Goal: Task Accomplishment & Management: Complete application form

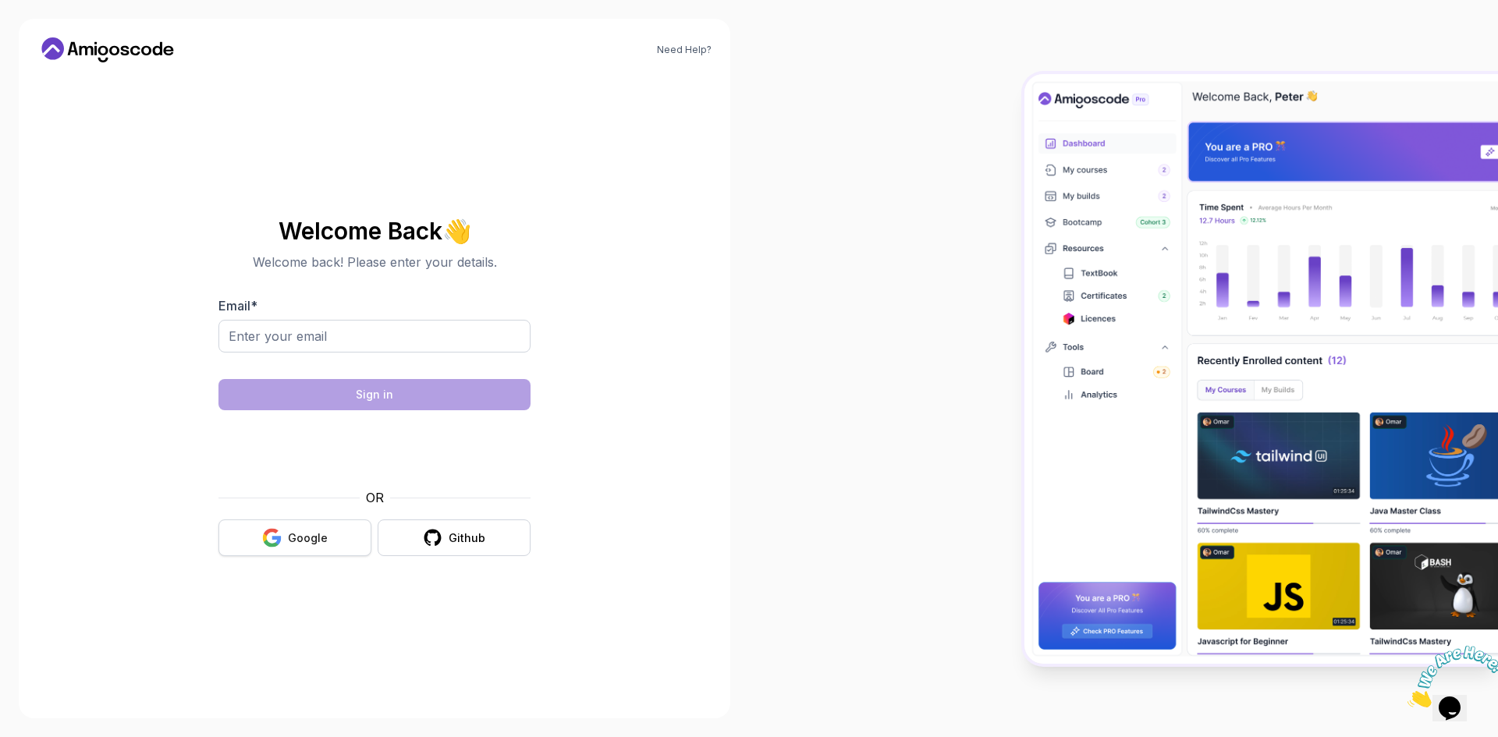
click at [321, 539] on div "Google" at bounding box center [308, 539] width 40 height 16
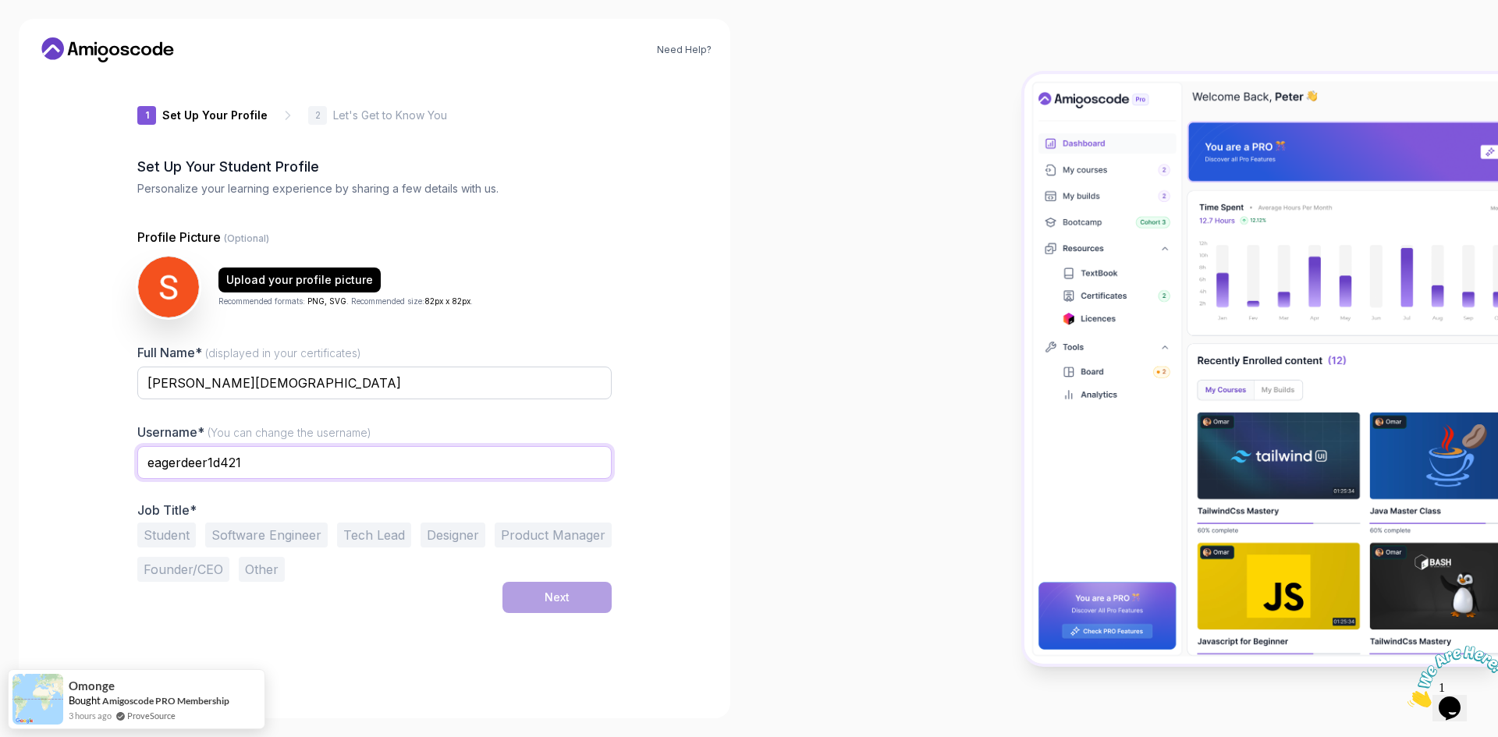
click at [259, 475] on input "eagerdeer1d421" at bounding box center [374, 462] width 474 height 33
drag, startPoint x: 259, startPoint y: 475, endPoint x: 233, endPoint y: 468, distance: 26.7
click at [233, 468] on input "eagerdeer1d421" at bounding box center [374, 462] width 474 height 33
click at [233, 465] on input "eagerdeer1d421" at bounding box center [374, 462] width 474 height 33
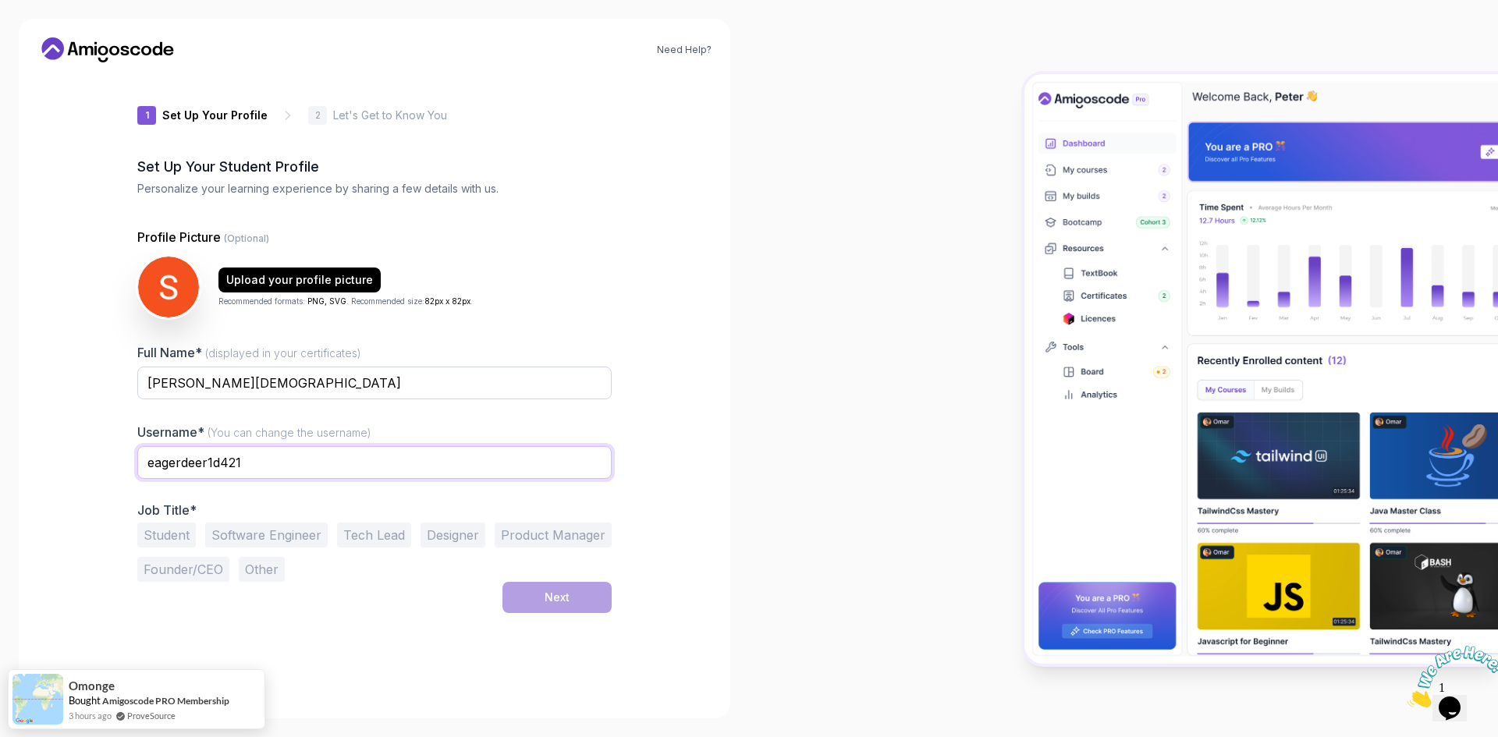
click at [233, 465] on input "eagerdeer1d421" at bounding box center [374, 462] width 474 height 33
type input "jainsameer"
click at [51, 567] on div "Need Help? 1 Set Up Your Profile 1 Set Up Your Profile 2 Let's Get to Know You …" at bounding box center [375, 369] width 712 height 700
click at [155, 530] on button "Student" at bounding box center [166, 535] width 59 height 25
click at [558, 608] on button "Next" at bounding box center [557, 597] width 109 height 31
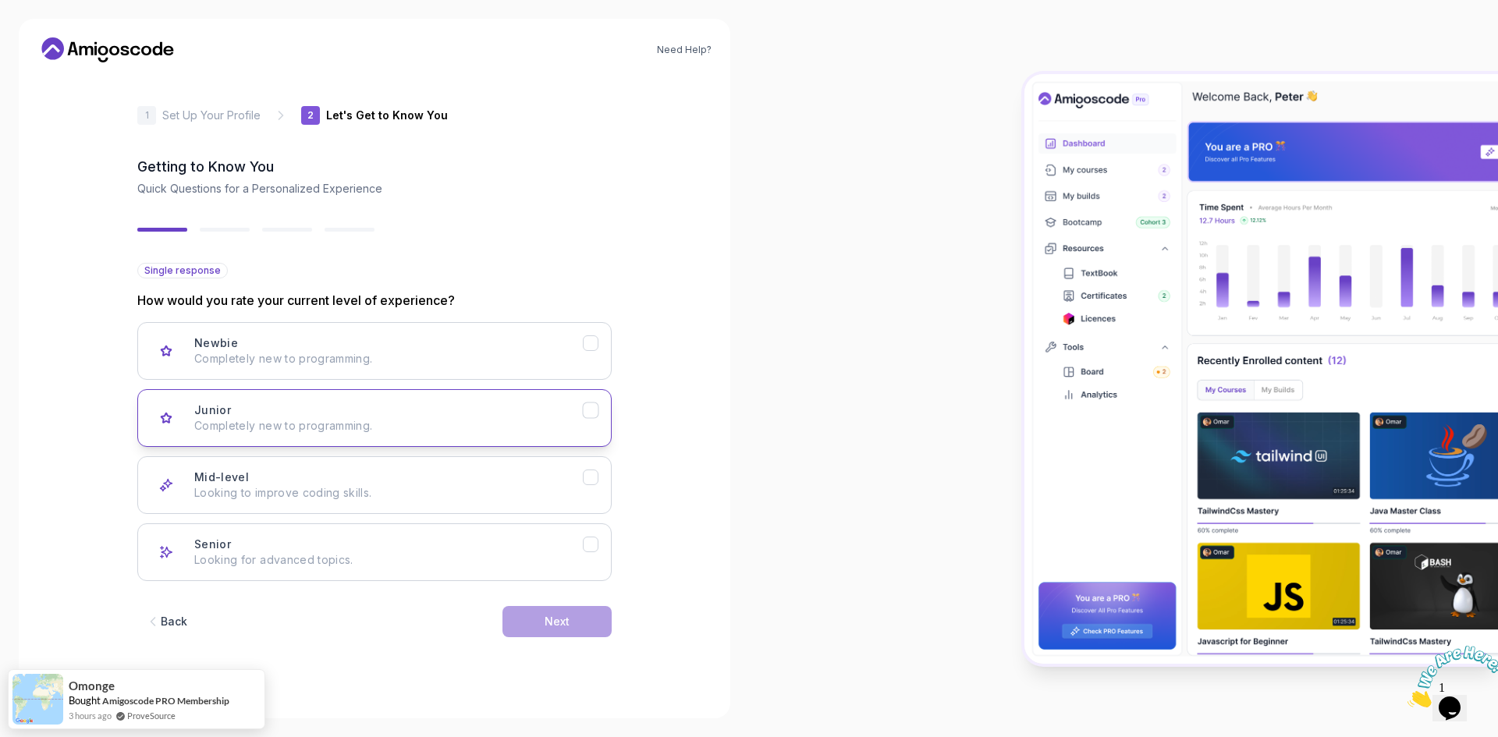
click at [436, 407] on div "Junior Completely new to programming." at bounding box center [388, 418] width 389 height 31
click at [578, 638] on div "Back Next" at bounding box center [374, 621] width 474 height 81
click at [570, 629] on button "Next" at bounding box center [557, 621] width 109 height 31
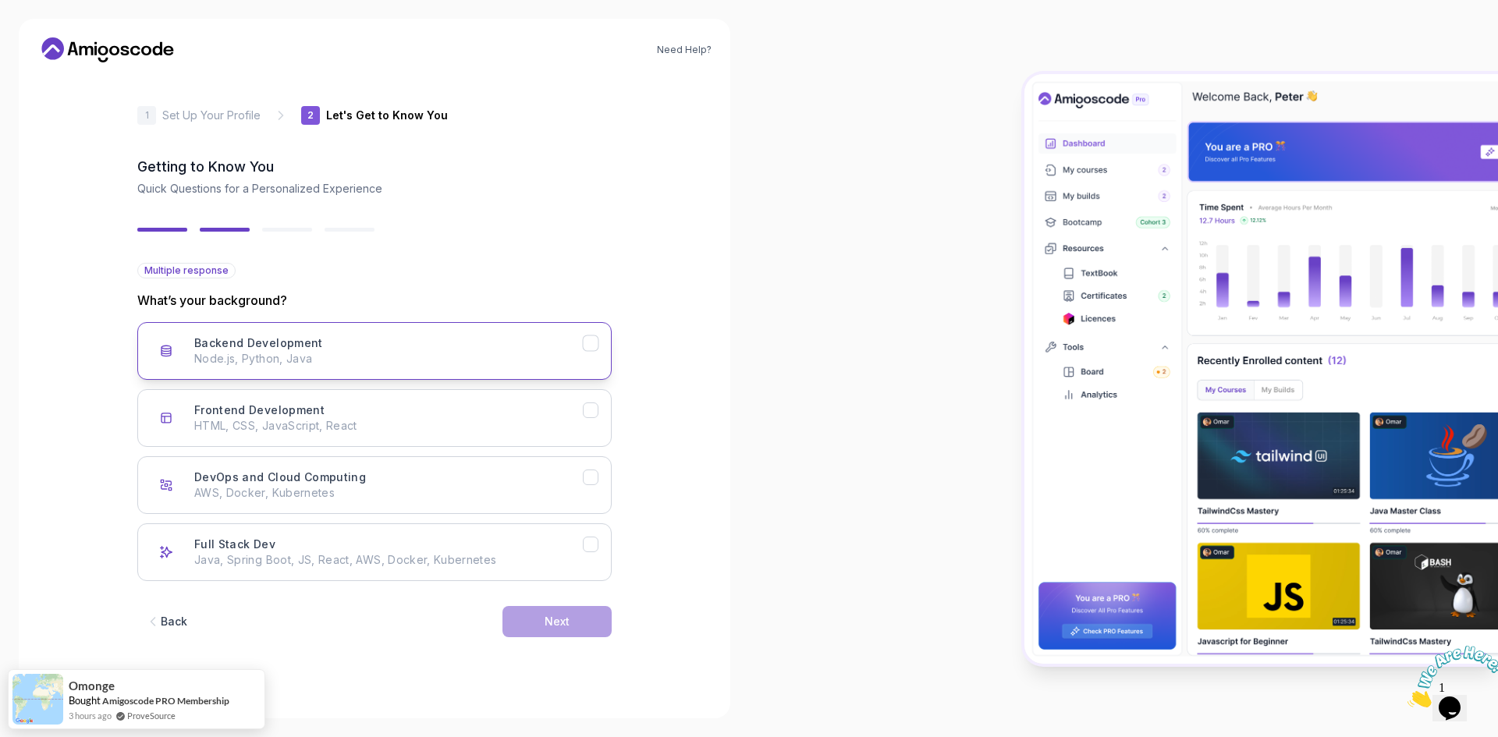
click at [389, 362] on p "Node.js, Python, Java" at bounding box center [388, 359] width 389 height 16
click at [506, 545] on div "Full Stack Dev Java, Spring Boot, JS, React, AWS, Docker, Kubernetes" at bounding box center [388, 552] width 389 height 31
click at [570, 426] on p "HTML, CSS, JavaScript, React" at bounding box center [388, 426] width 389 height 16
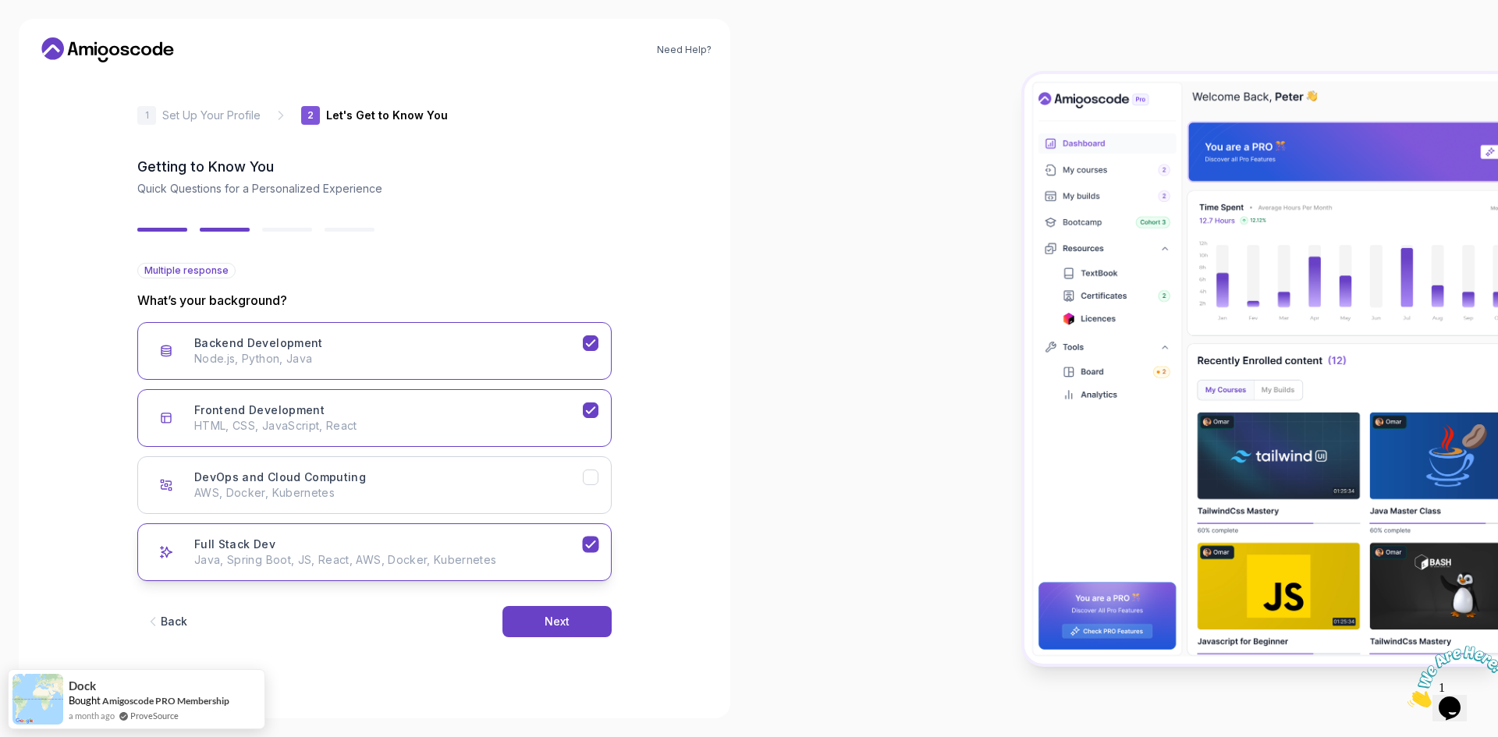
click at [568, 533] on button "Full Stack Dev Java, Spring Boot, JS, React, AWS, Docker, Kubernetes" at bounding box center [374, 553] width 474 height 58
click at [556, 620] on div "Next" at bounding box center [557, 622] width 25 height 16
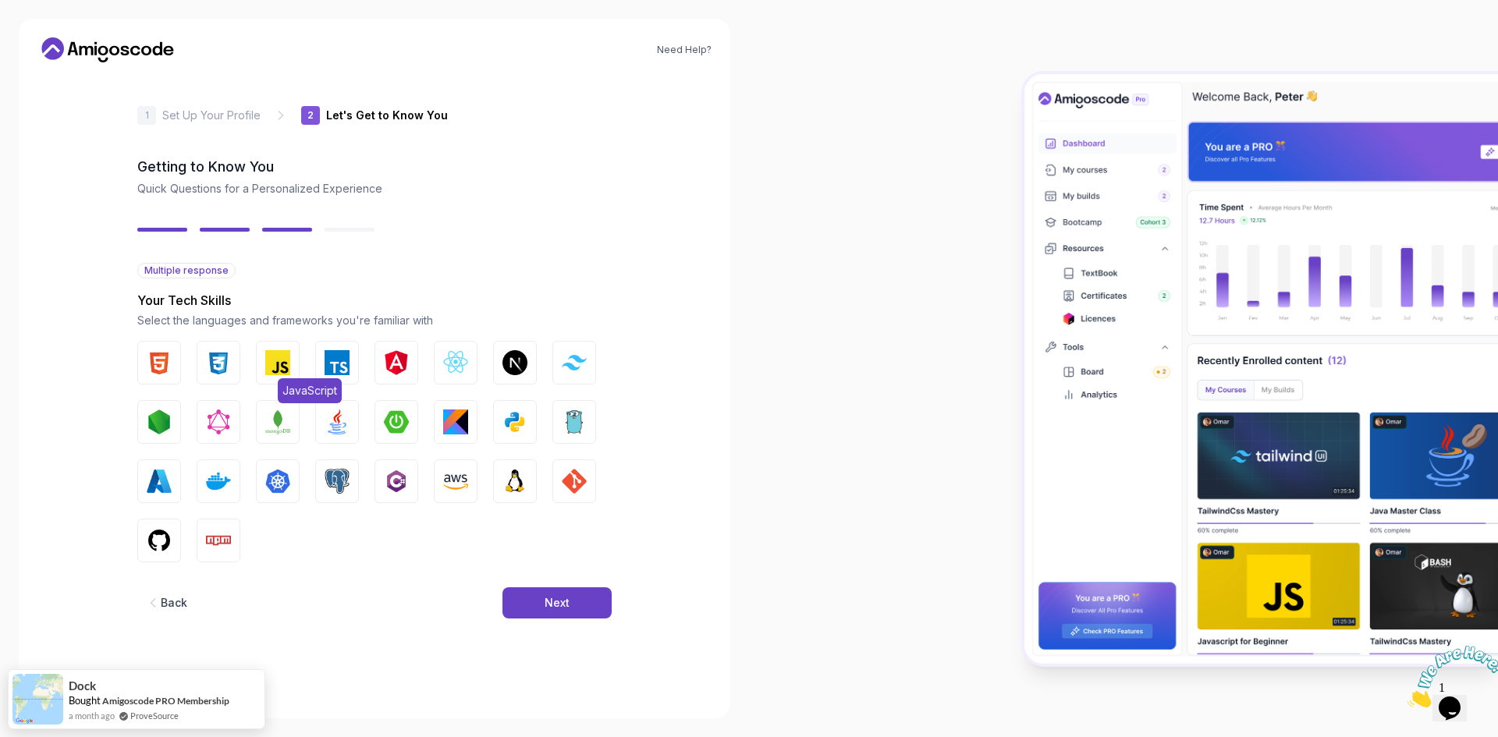
click at [267, 369] on img "button" at bounding box center [277, 362] width 25 height 25
click at [178, 371] on button "HTML" at bounding box center [159, 363] width 44 height 44
click at [220, 368] on img "button" at bounding box center [218, 362] width 25 height 25
click at [446, 357] on img "button" at bounding box center [455, 362] width 25 height 25
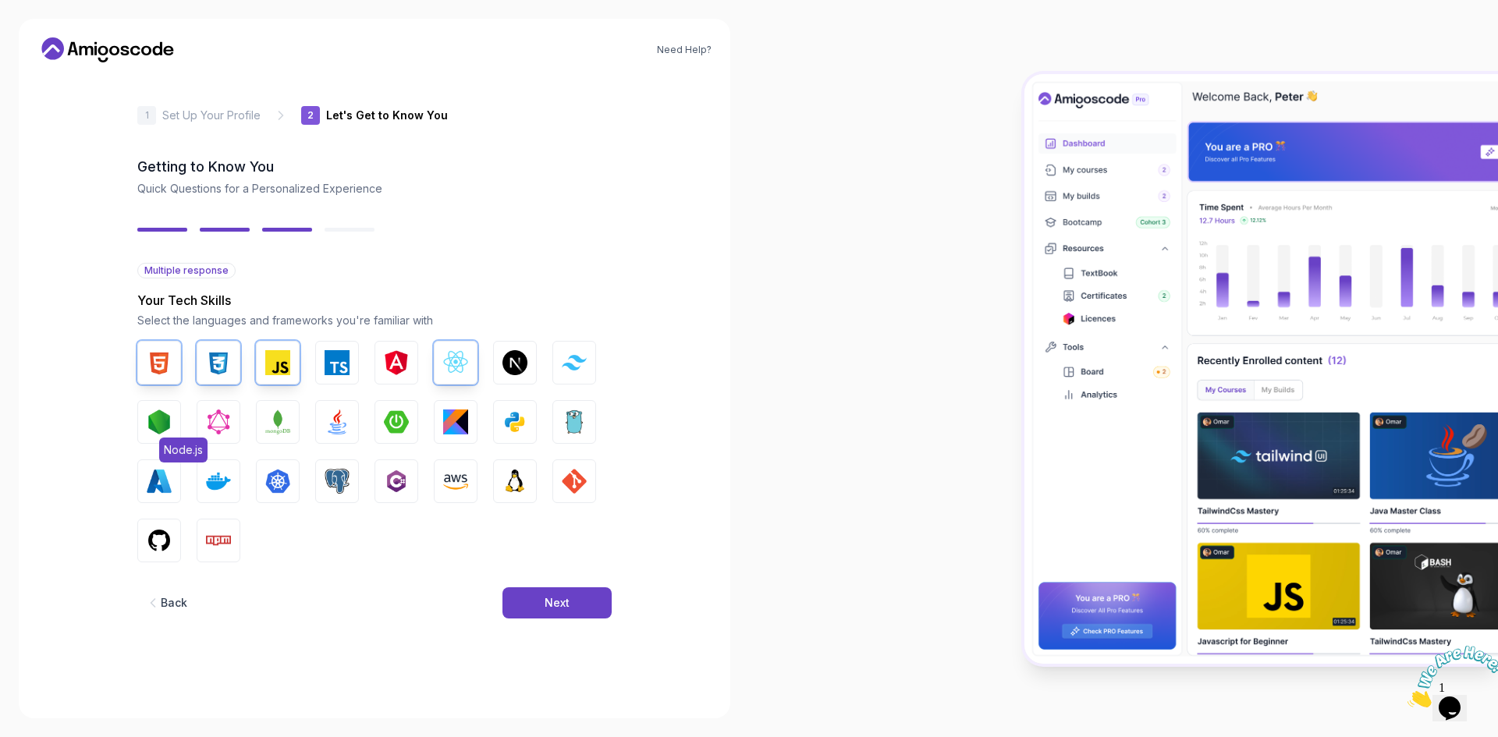
click at [172, 418] on button "Node.js" at bounding box center [159, 422] width 44 height 44
click at [280, 414] on img "button" at bounding box center [277, 422] width 25 height 25
drag, startPoint x: 318, startPoint y: 416, endPoint x: 329, endPoint y: 415, distance: 11.0
click at [320, 416] on button "Java" at bounding box center [337, 422] width 44 height 44
click at [409, 415] on button "Spring Boot" at bounding box center [397, 422] width 44 height 44
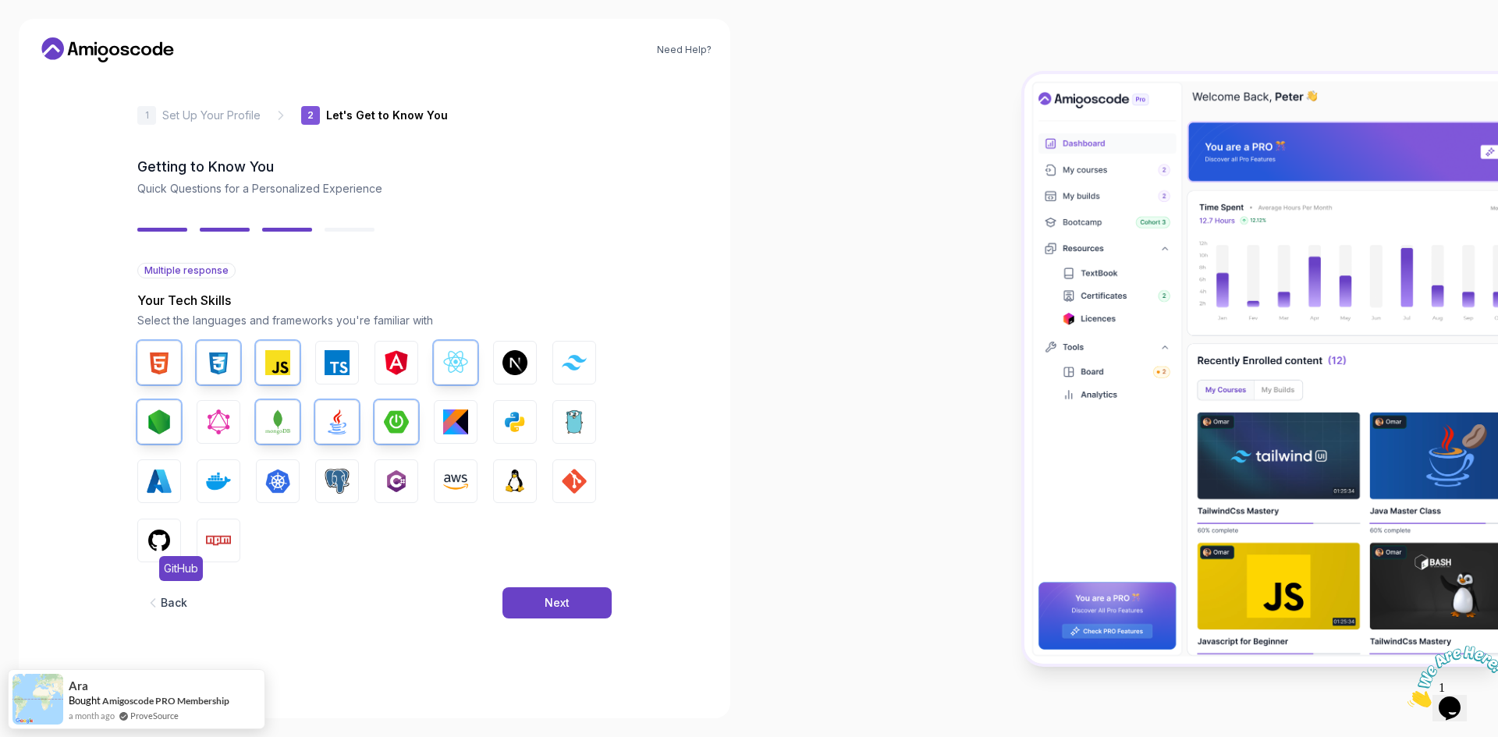
click at [158, 557] on button "GitHub" at bounding box center [159, 541] width 44 height 44
click at [200, 552] on button "Npm" at bounding box center [219, 541] width 44 height 44
click at [521, 602] on button "Next" at bounding box center [557, 603] width 109 height 31
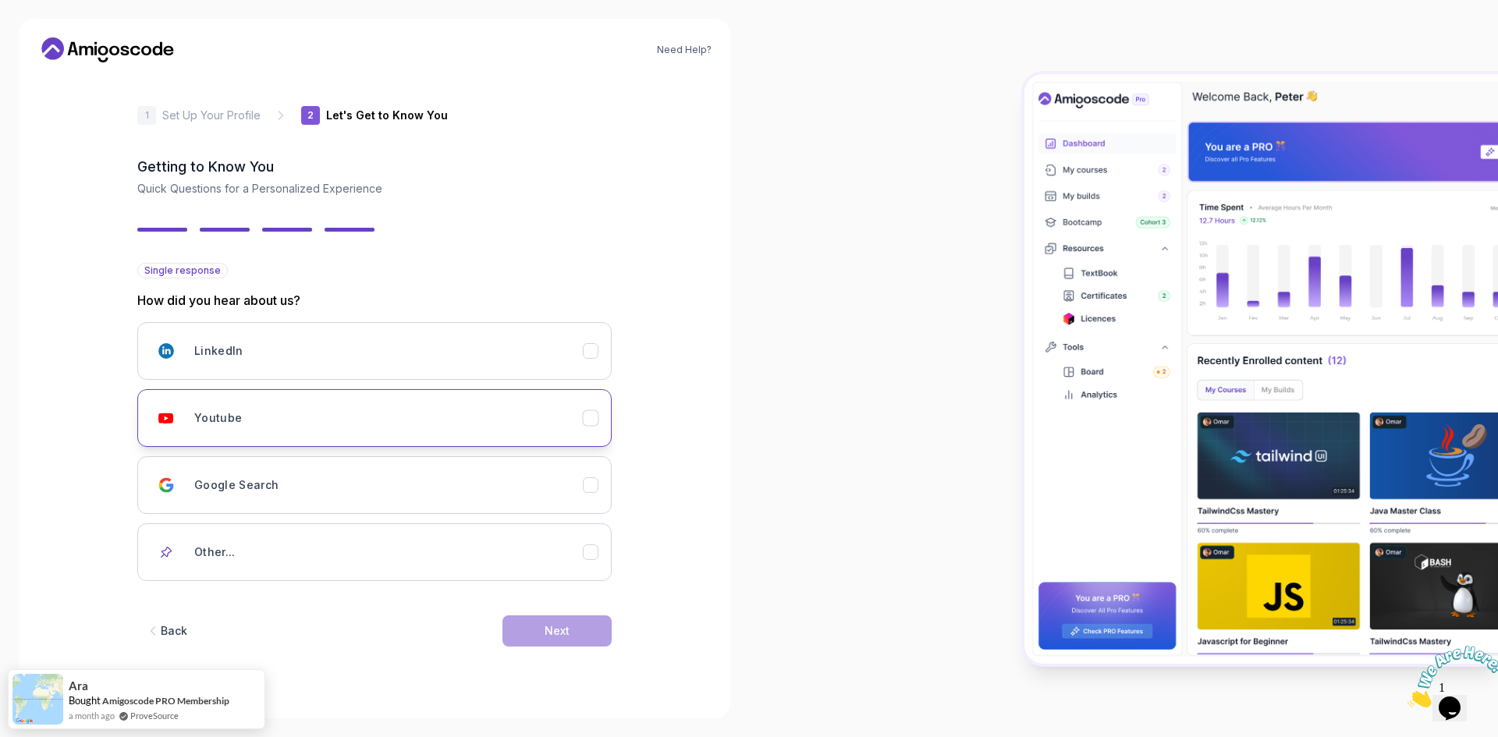
click at [265, 432] on div "Youtube" at bounding box center [388, 418] width 389 height 31
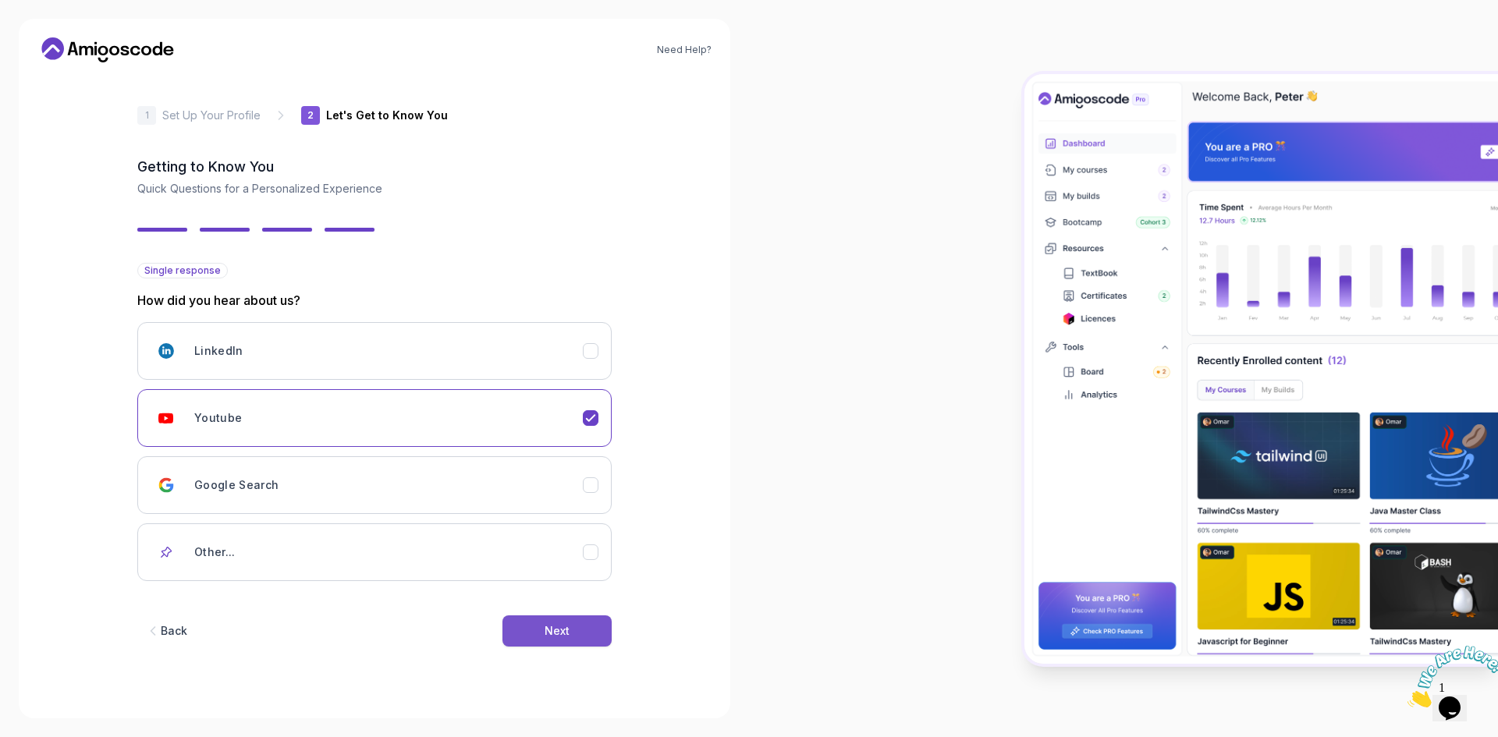
click at [556, 637] on div "Next" at bounding box center [557, 632] width 25 height 16
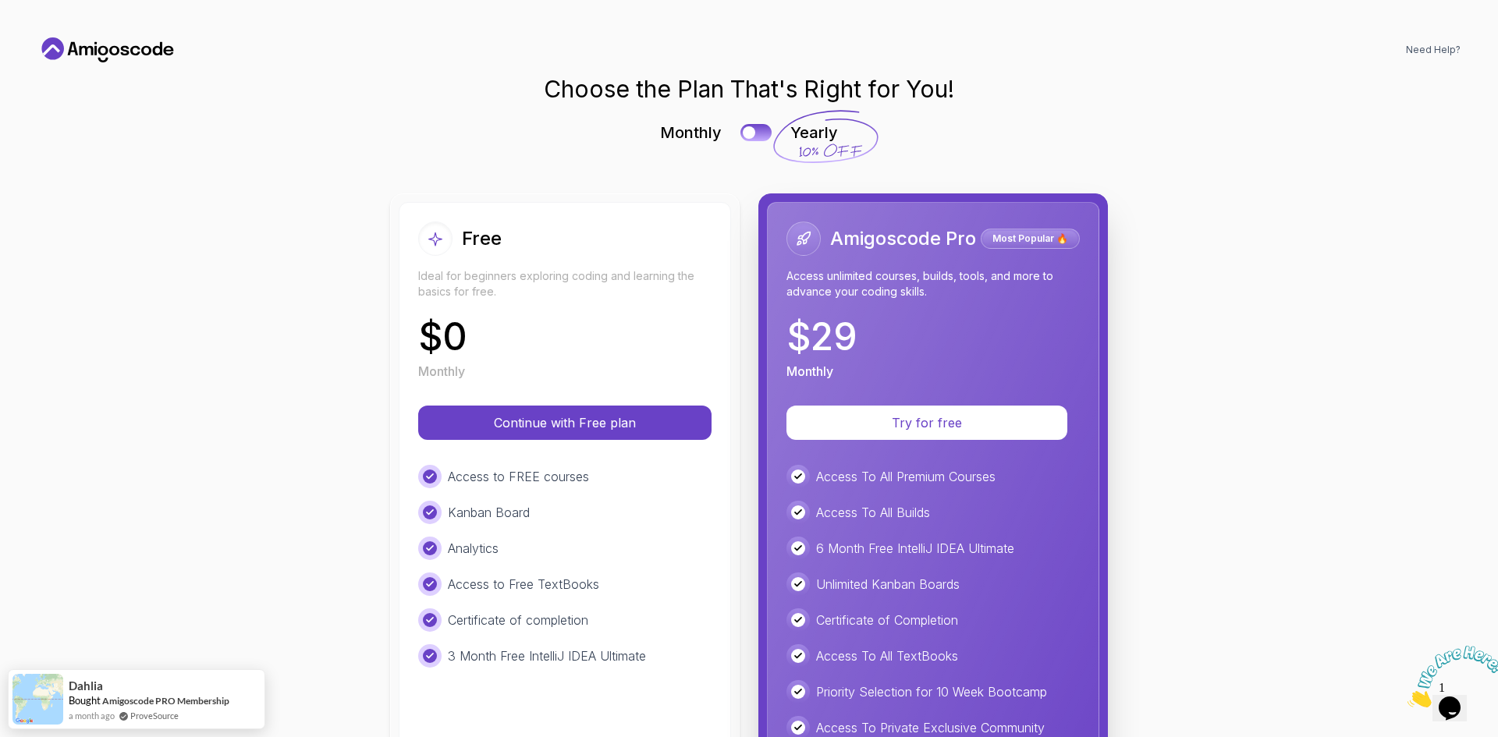
scroll to position [235, 0]
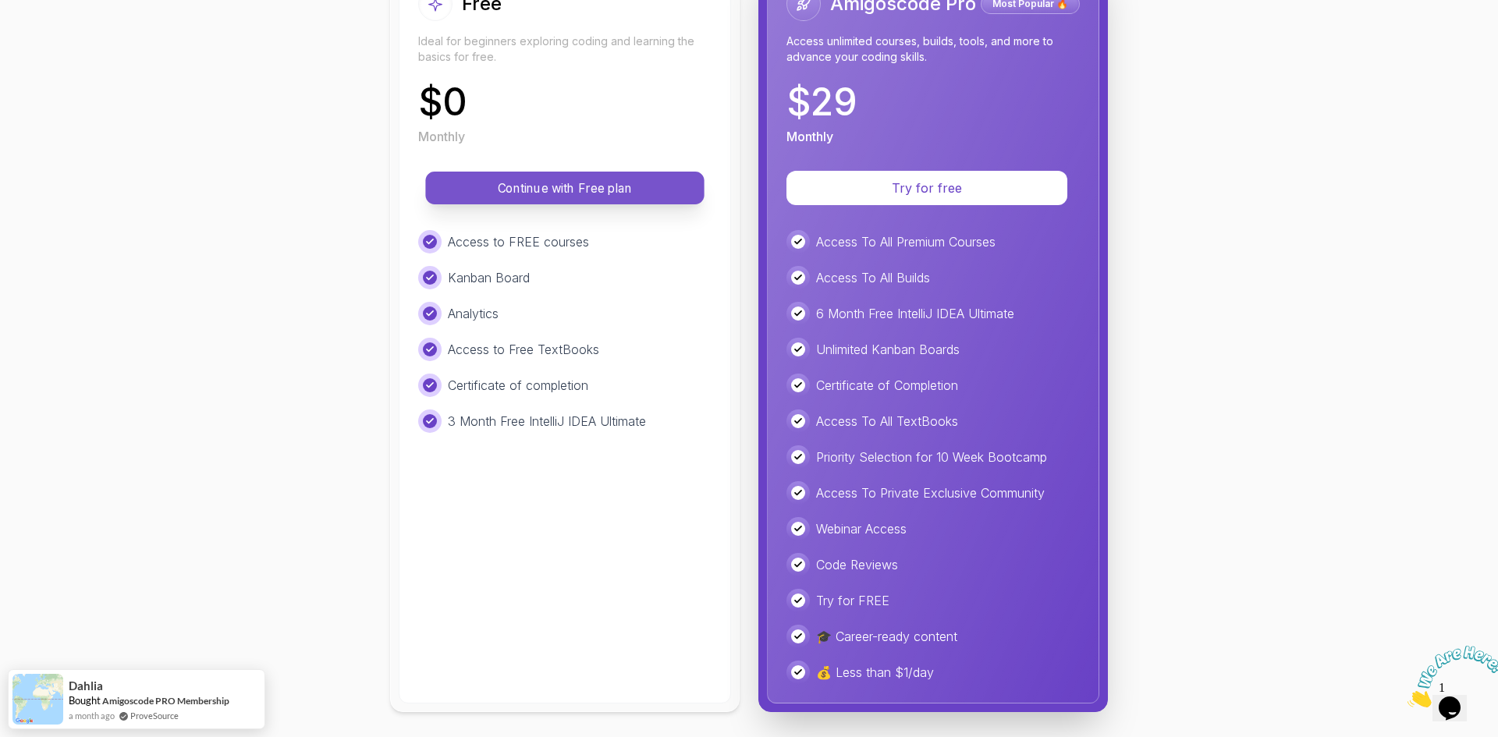
click at [622, 183] on p "Continue with Free plan" at bounding box center [564, 188] width 243 height 18
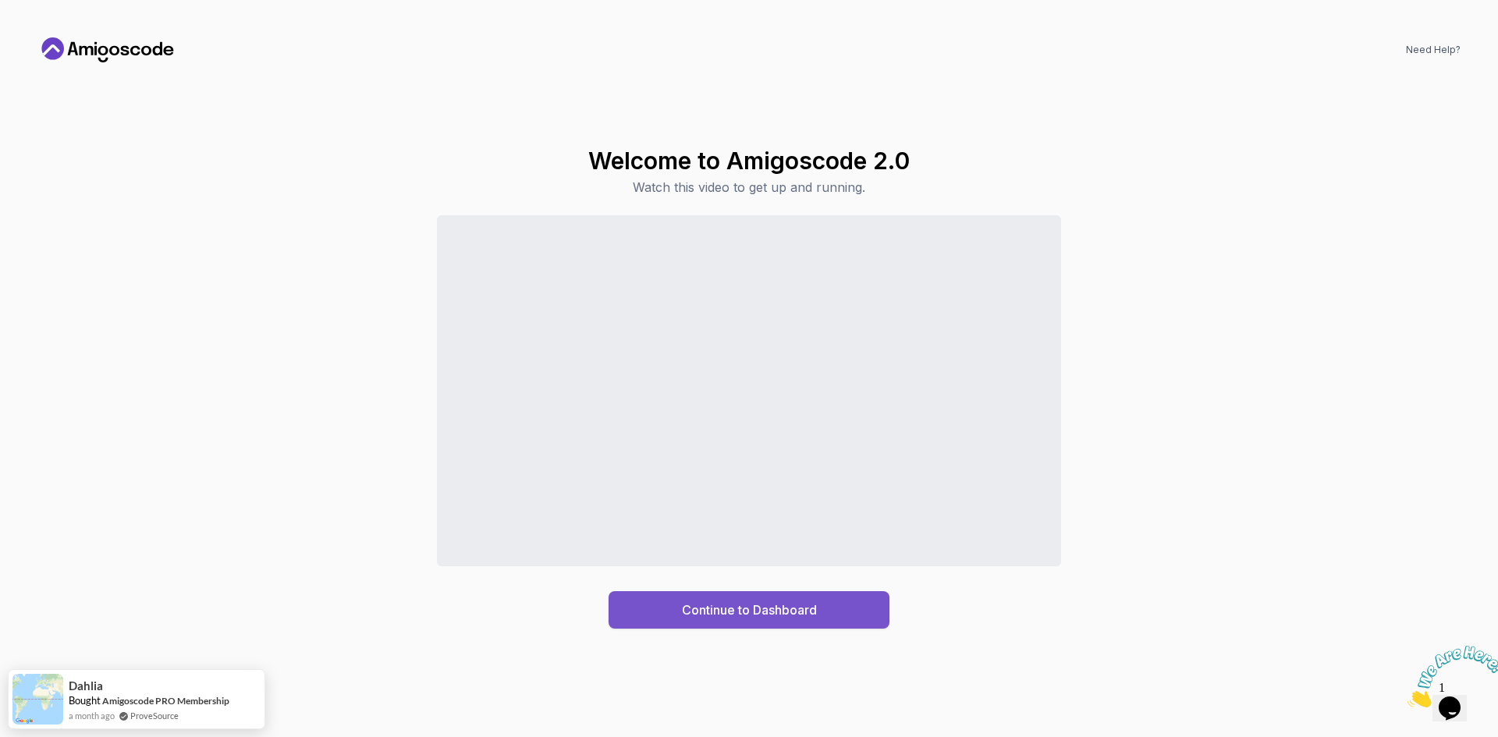
click at [766, 611] on div "Continue to Dashboard" at bounding box center [749, 610] width 135 height 19
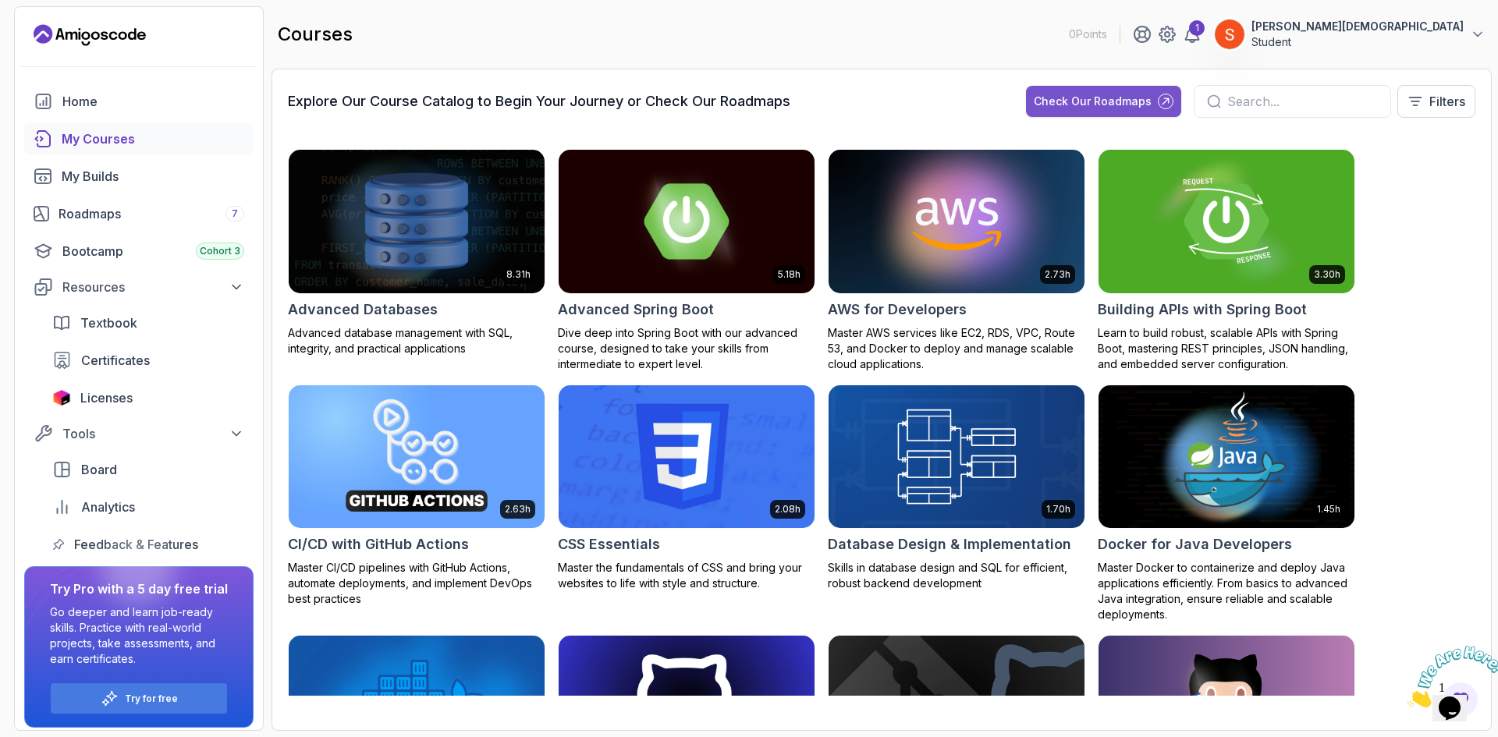
click at [1115, 111] on button "Check Our Roadmaps" at bounding box center [1103, 101] width 155 height 31
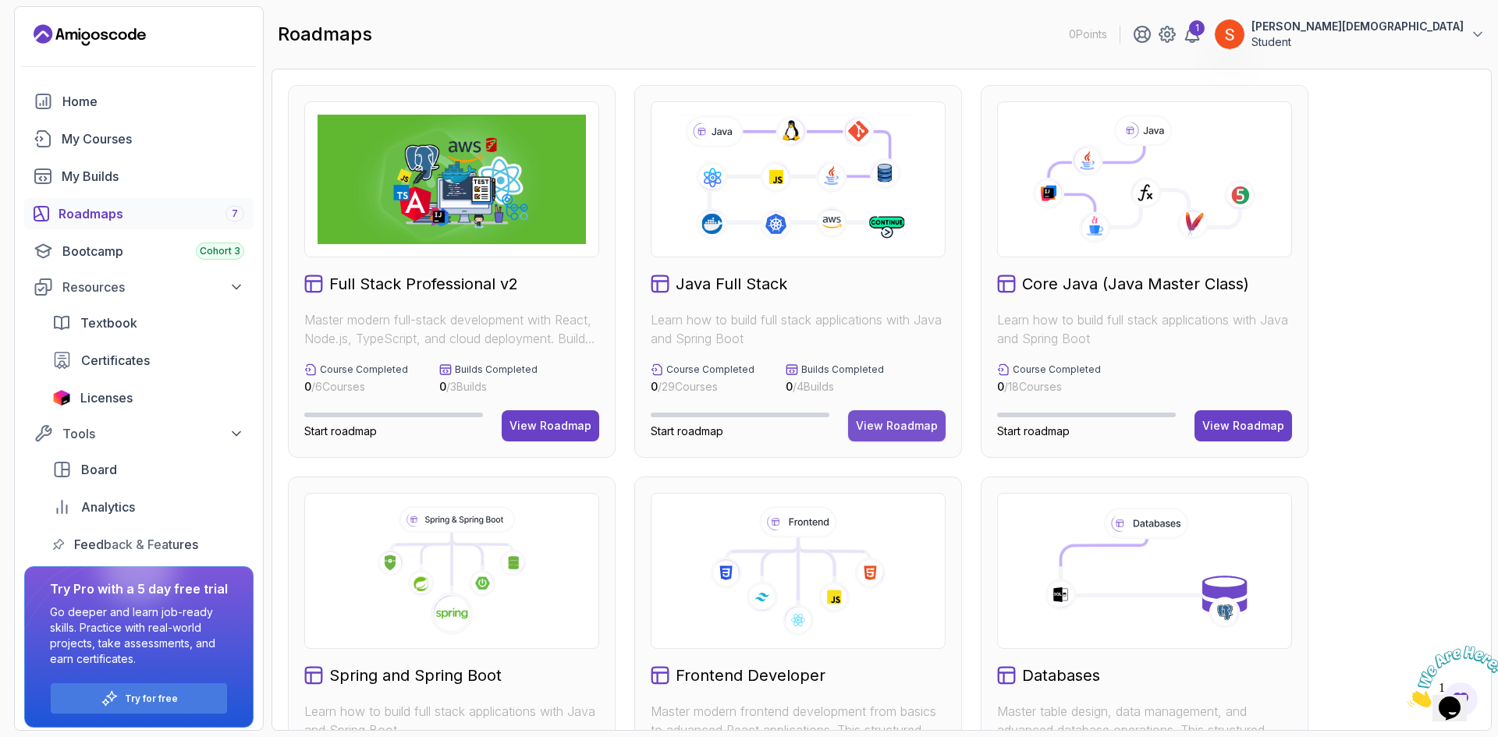
click at [889, 423] on div "View Roadmap" at bounding box center [897, 426] width 82 height 16
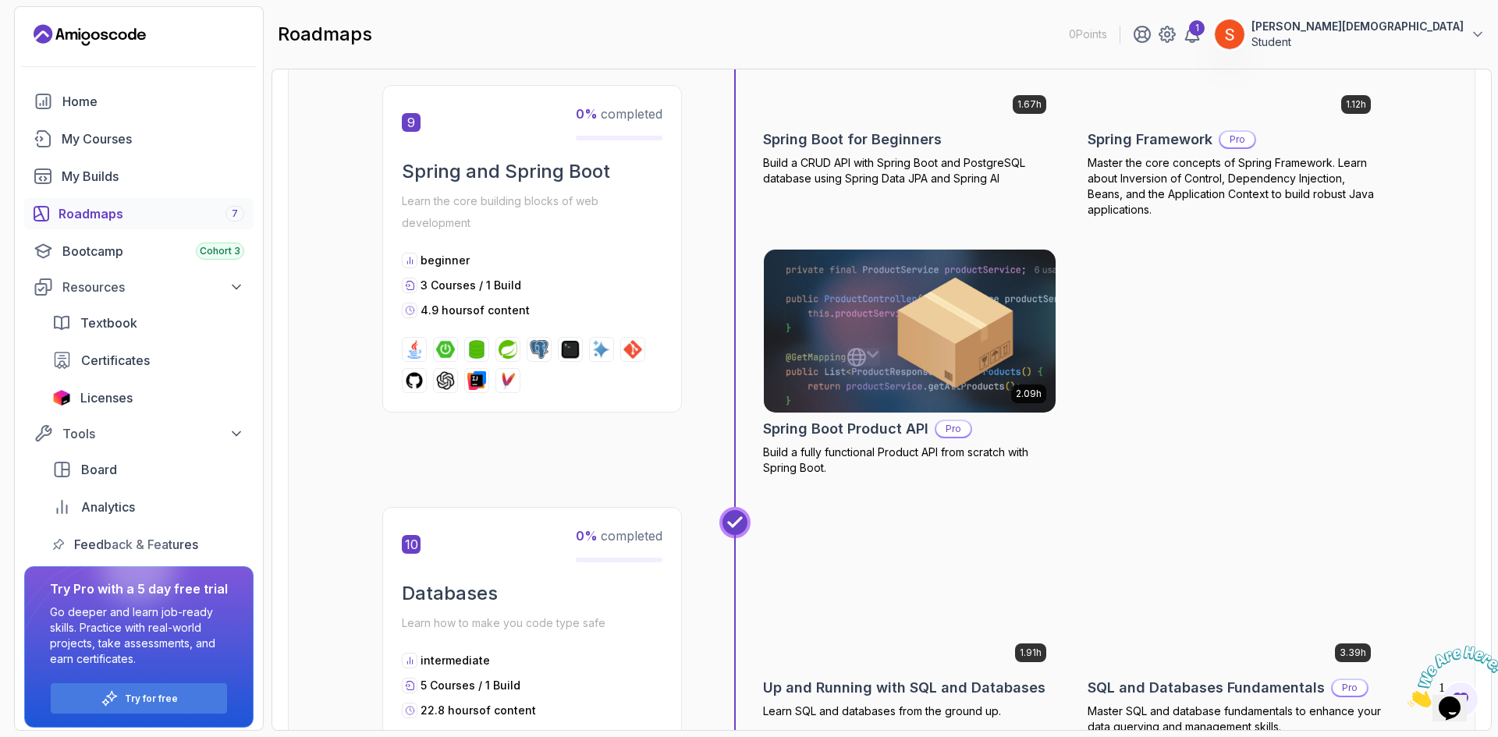
scroll to position [3382, 0]
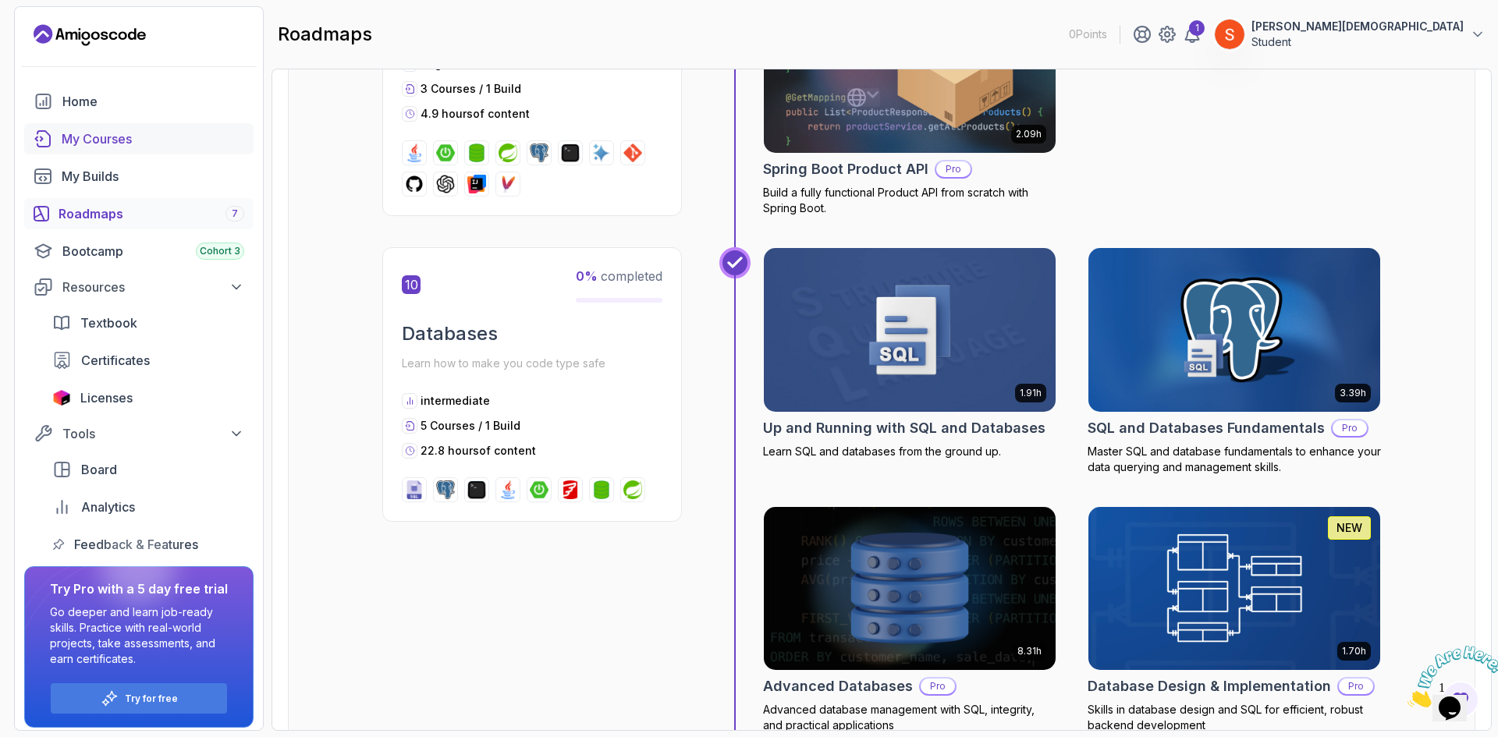
click at [155, 144] on div "My Courses" at bounding box center [153, 139] width 183 height 19
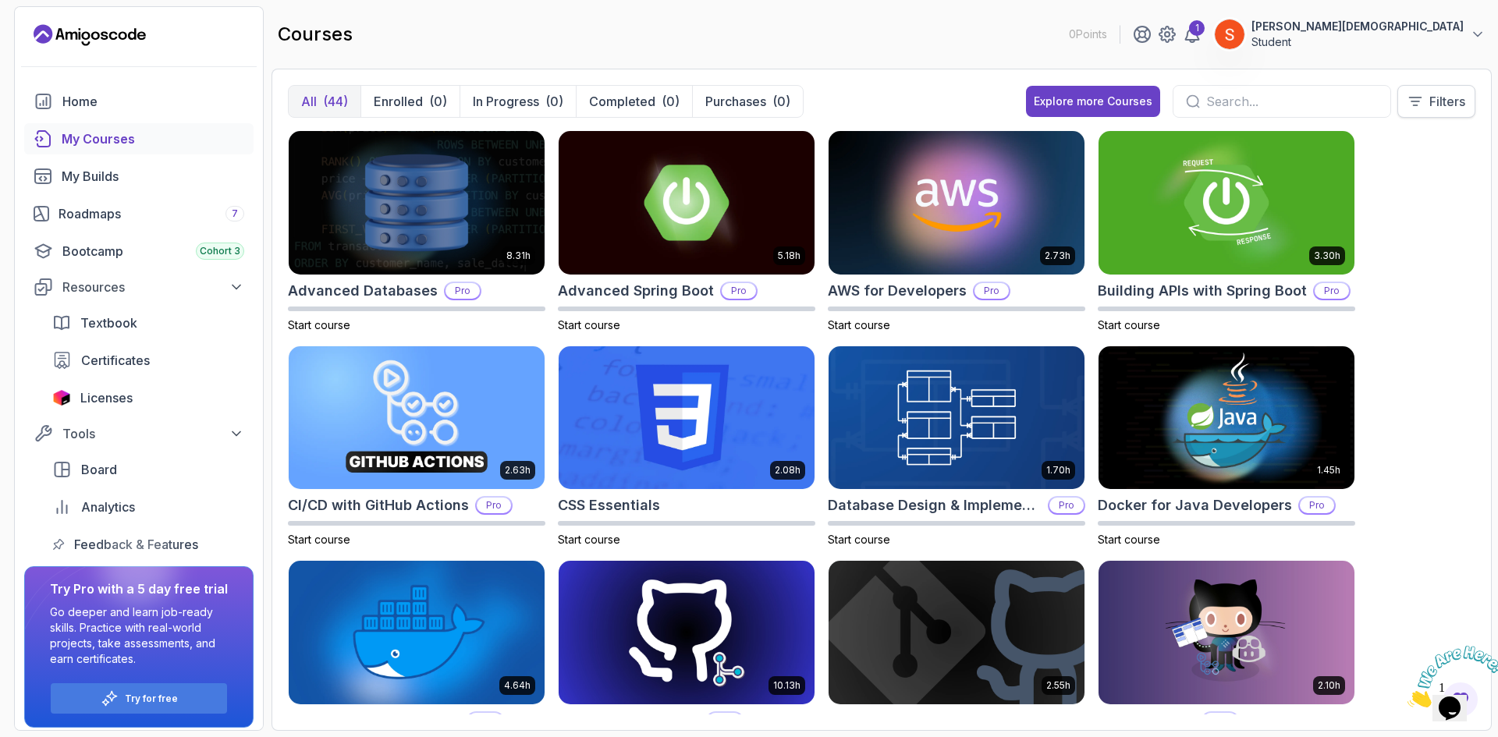
click at [1452, 88] on button "Filters" at bounding box center [1437, 101] width 78 height 33
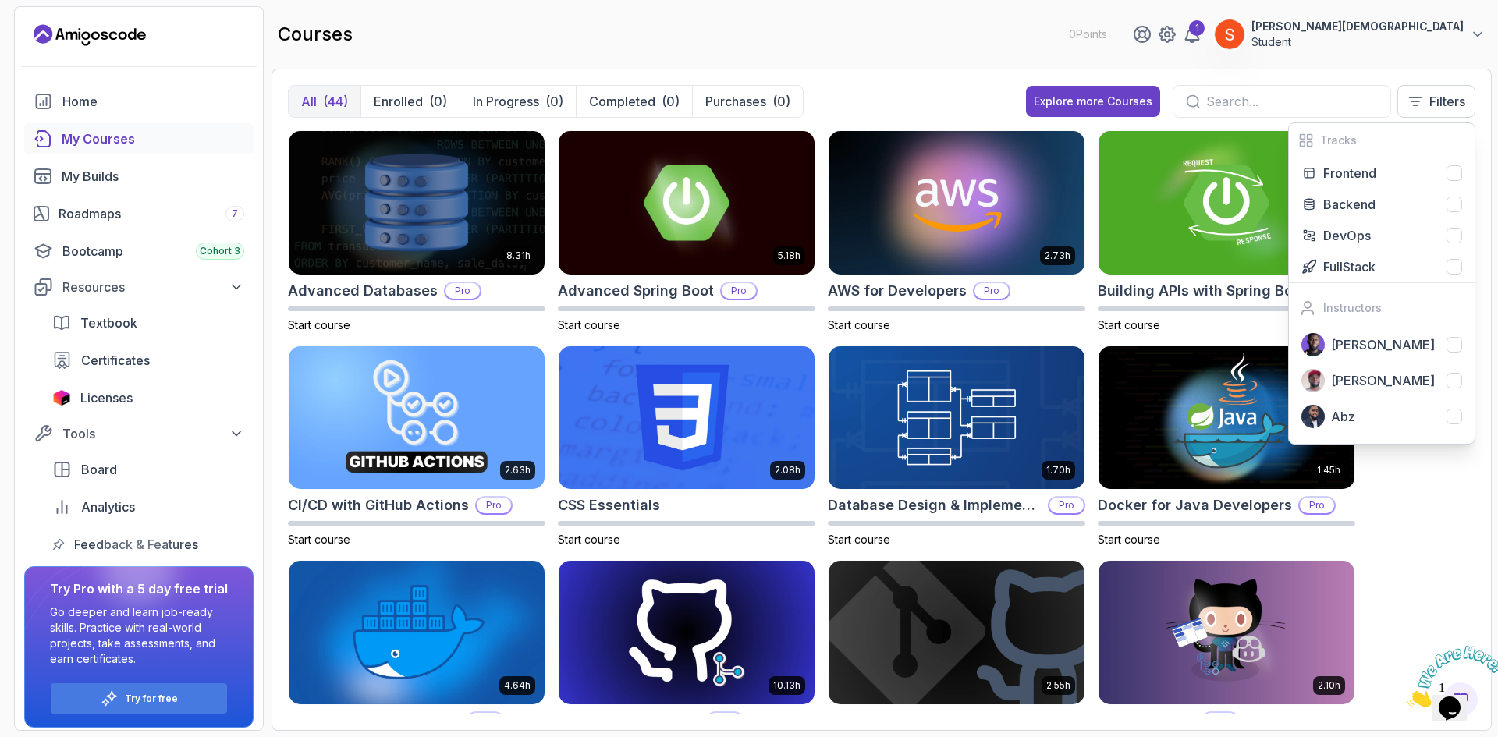
click at [1444, 468] on div "8.31h Advanced Databases Pro Start course 5.18h Advanced Spring Boot Pro Start …" at bounding box center [882, 422] width 1188 height 585
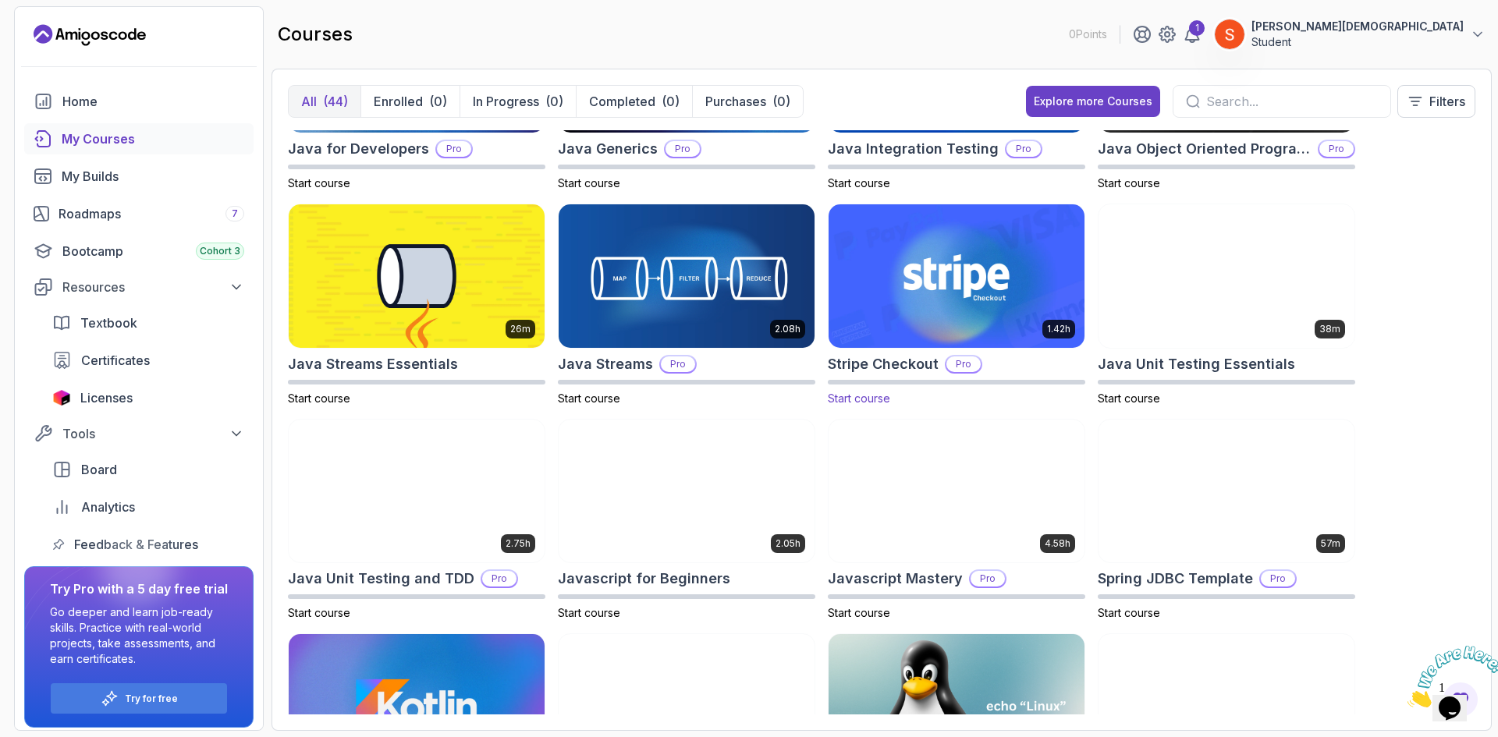
scroll to position [1040, 0]
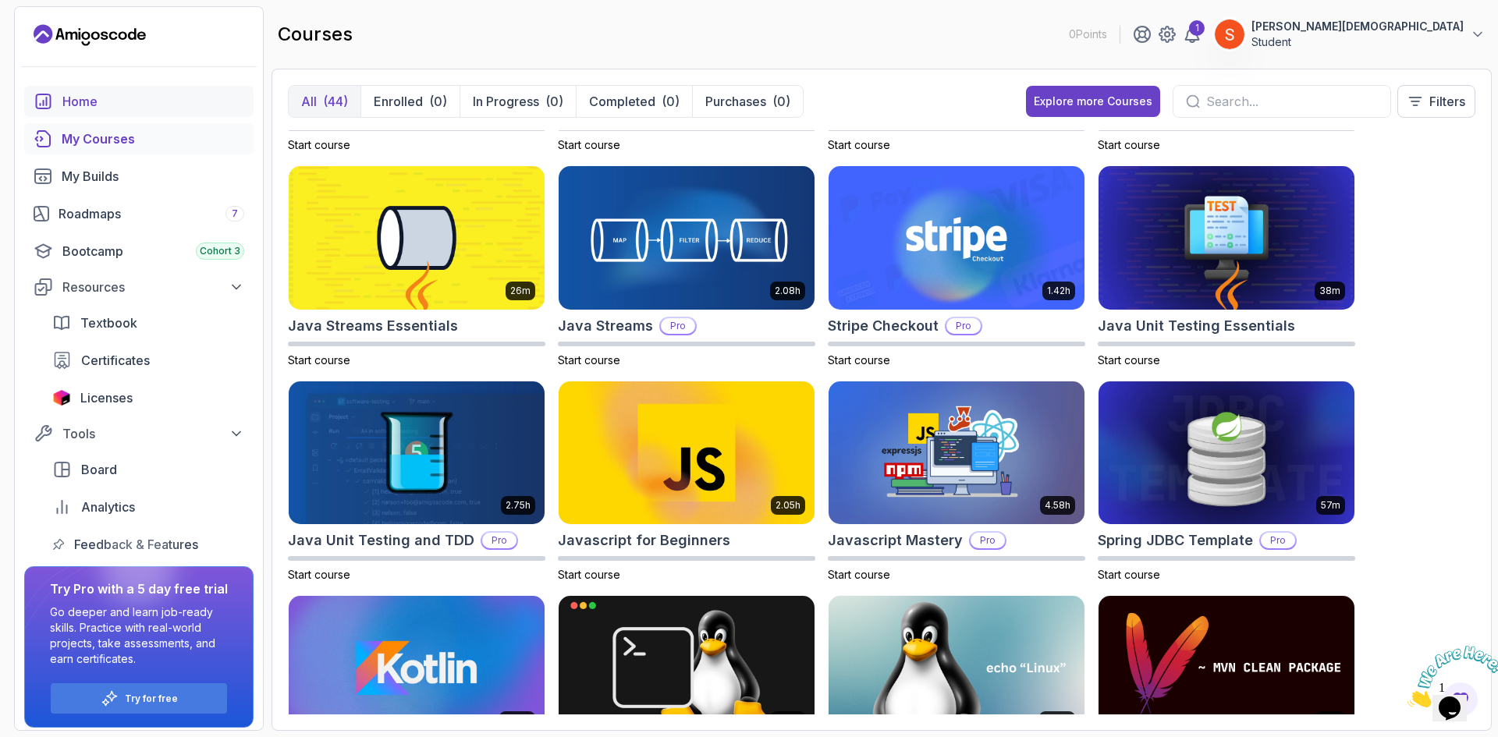
click at [181, 109] on div "Home" at bounding box center [153, 101] width 182 height 19
